Goal: Task Accomplishment & Management: Manage account settings

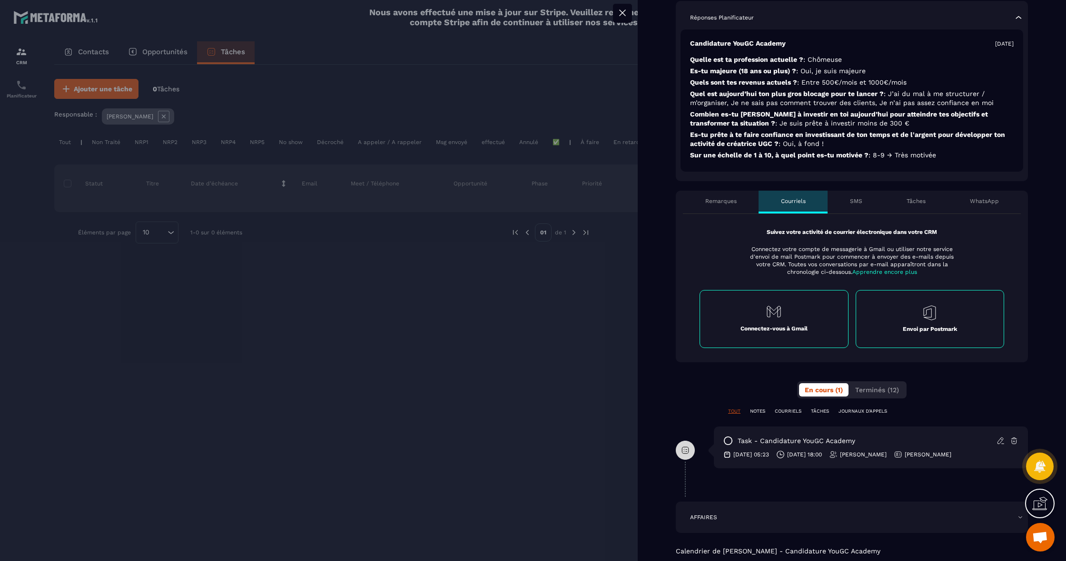
scroll to position [266, 0]
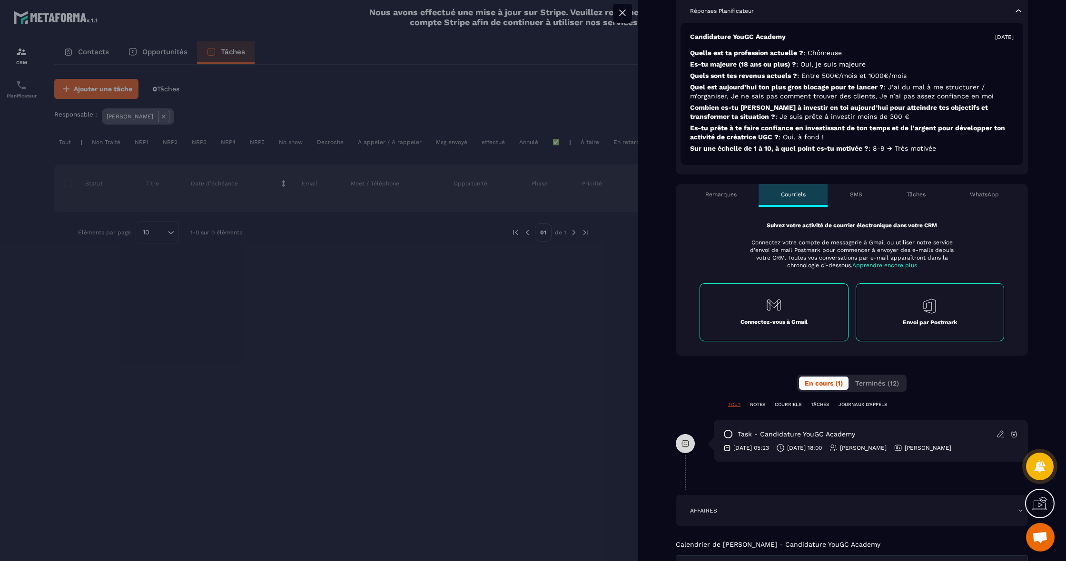
click at [1013, 430] on icon at bounding box center [1014, 434] width 9 height 9
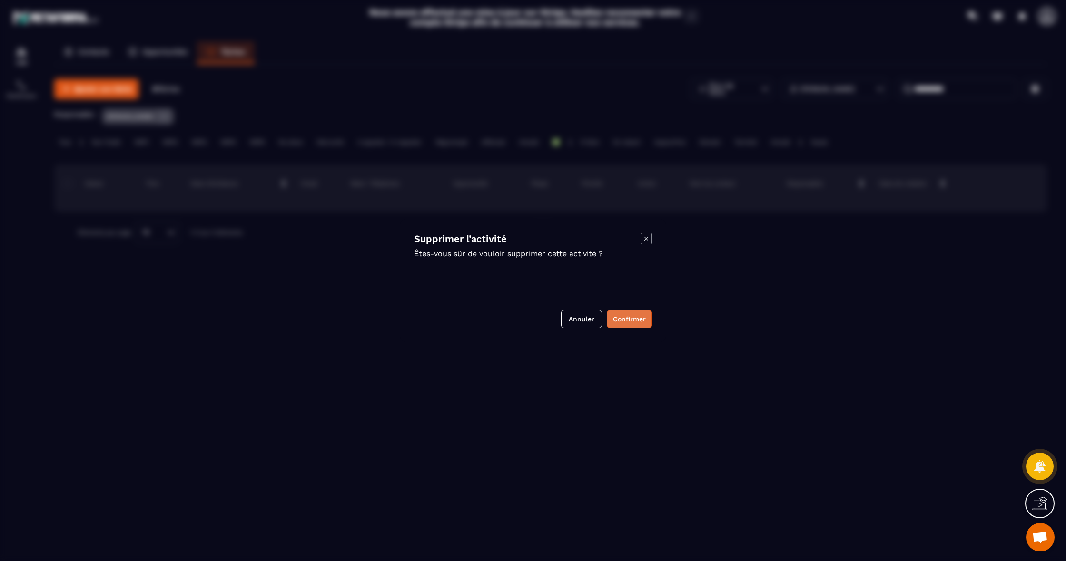
click at [617, 317] on button "Confirmer" at bounding box center [629, 319] width 45 height 18
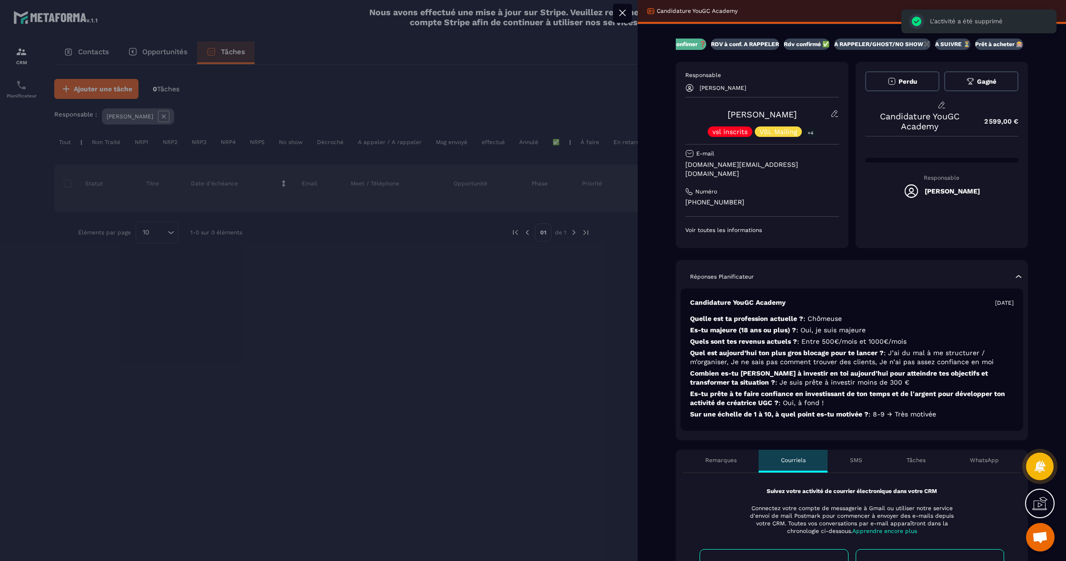
scroll to position [0, 0]
click at [919, 77] on button "Perdu" at bounding box center [902, 81] width 74 height 20
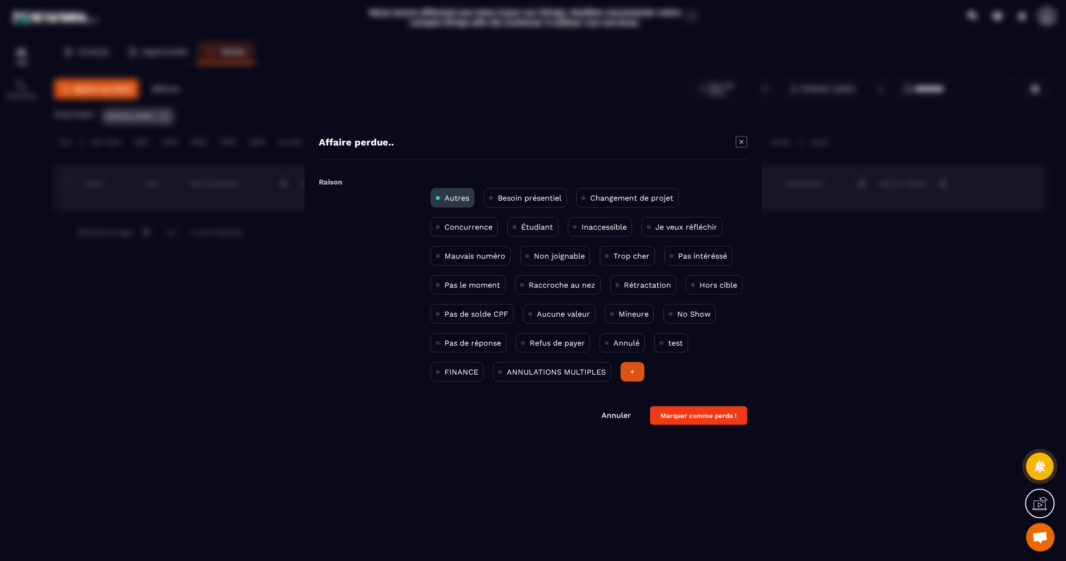
click at [624, 258] on p "Trop cher" at bounding box center [631, 256] width 36 height 9
click at [679, 255] on p "Pas intéréssé" at bounding box center [702, 256] width 49 height 9
click at [644, 256] on p "Trop cher" at bounding box center [631, 256] width 36 height 9
click at [727, 414] on button "Marquer comme perdu !" at bounding box center [698, 416] width 97 height 19
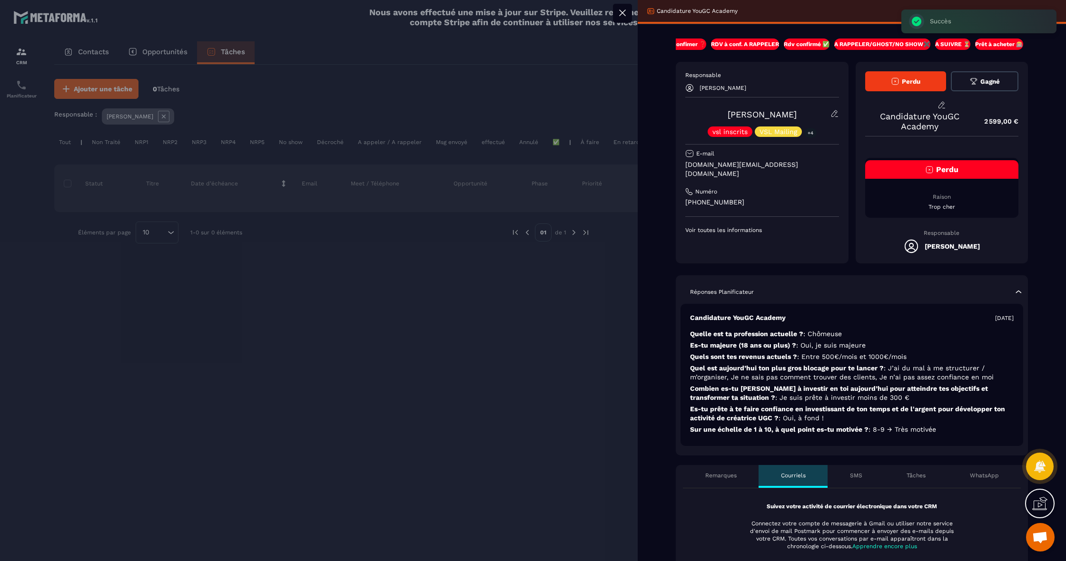
click at [620, 12] on icon at bounding box center [622, 12] width 11 height 11
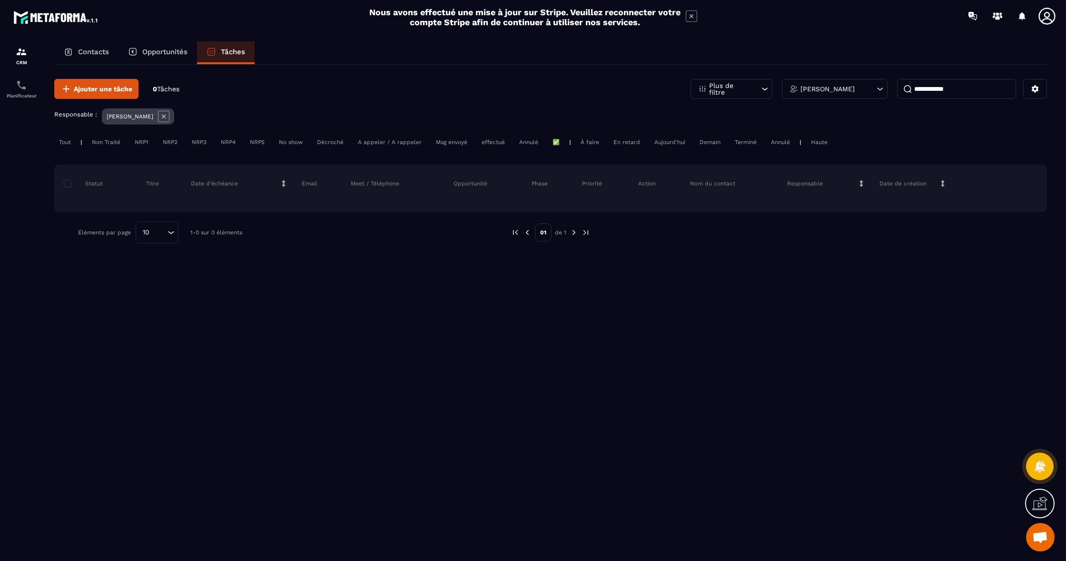
click at [168, 57] on div "Opportunités" at bounding box center [157, 52] width 79 height 23
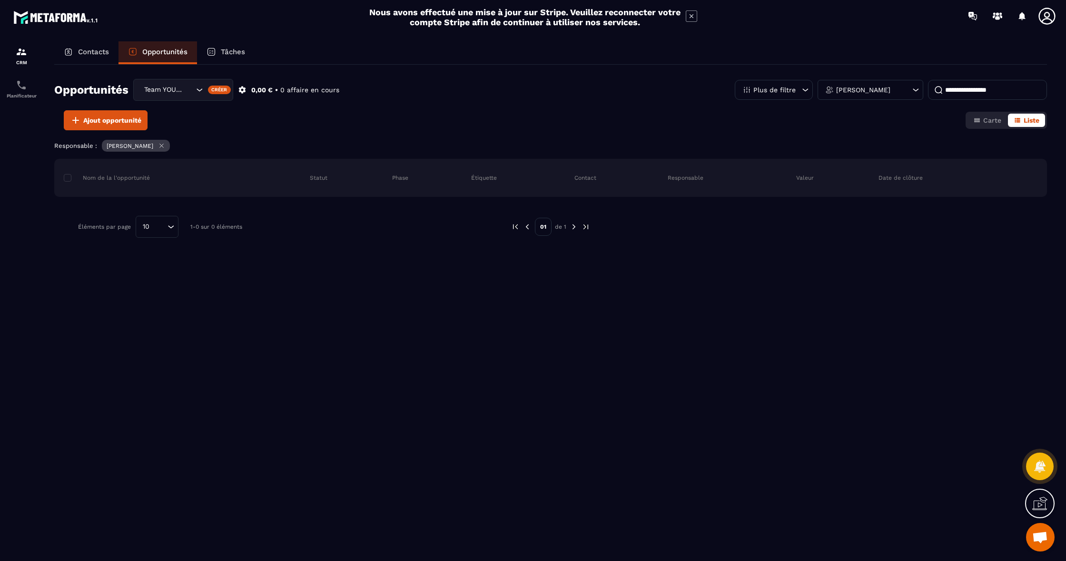
click at [195, 49] on div "Opportunités" at bounding box center [157, 52] width 79 height 23
click at [55, 55] on div "Contacts" at bounding box center [86, 52] width 64 height 23
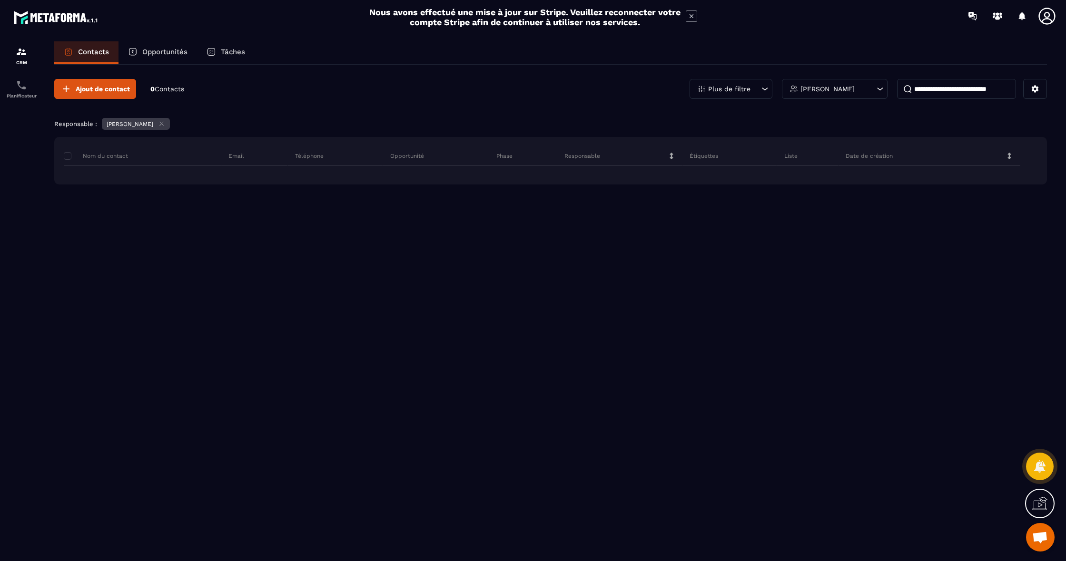
click at [70, 54] on icon at bounding box center [69, 52] width 10 height 10
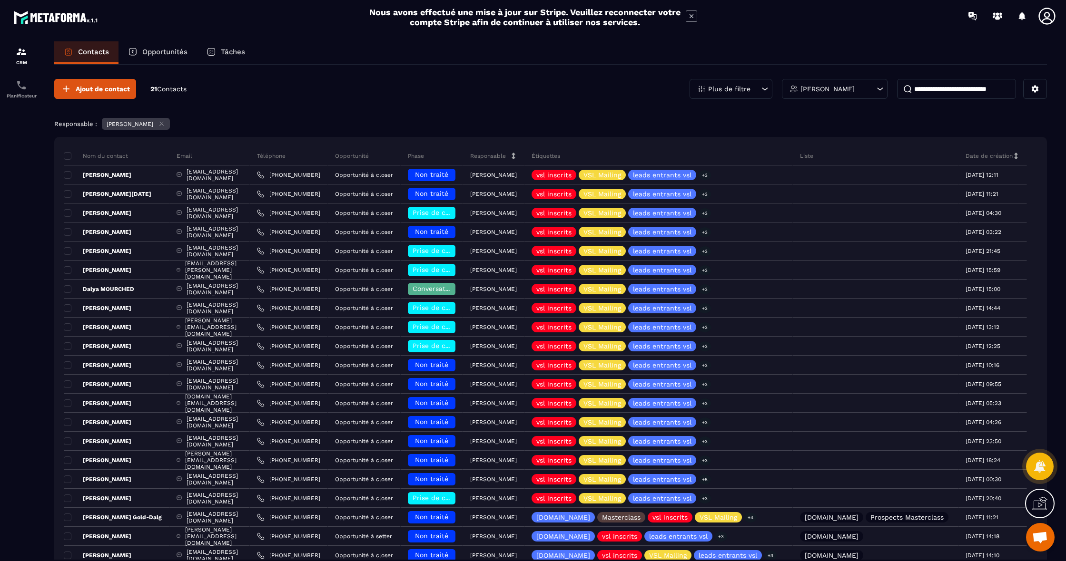
click at [215, 51] on icon at bounding box center [212, 52] width 10 height 10
